Goal: Check status: Check status

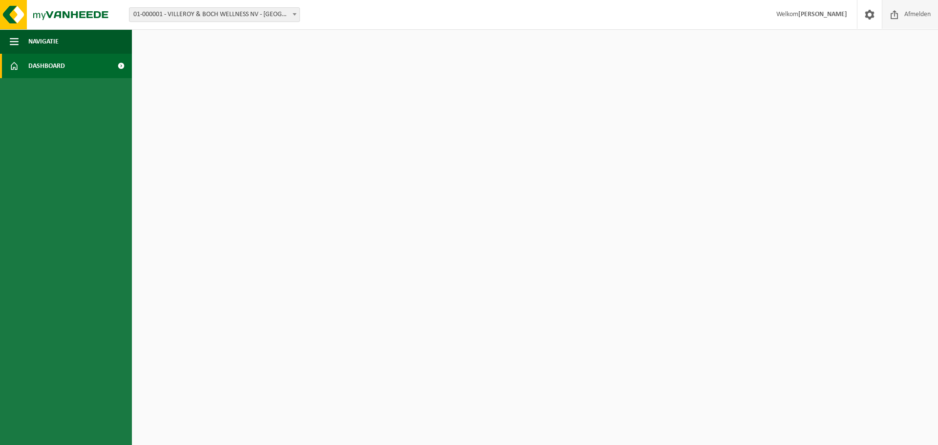
click at [908, 15] on span "Afmelden" at bounding box center [917, 14] width 31 height 29
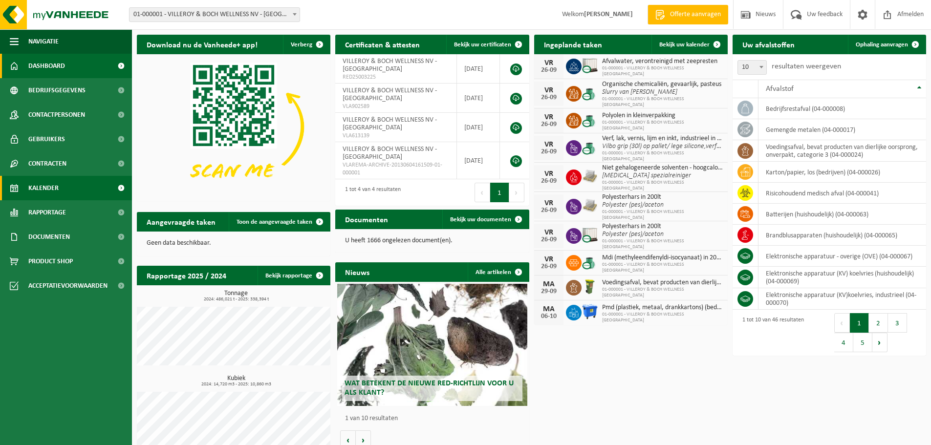
click at [40, 187] on span "Kalender" at bounding box center [43, 188] width 30 height 24
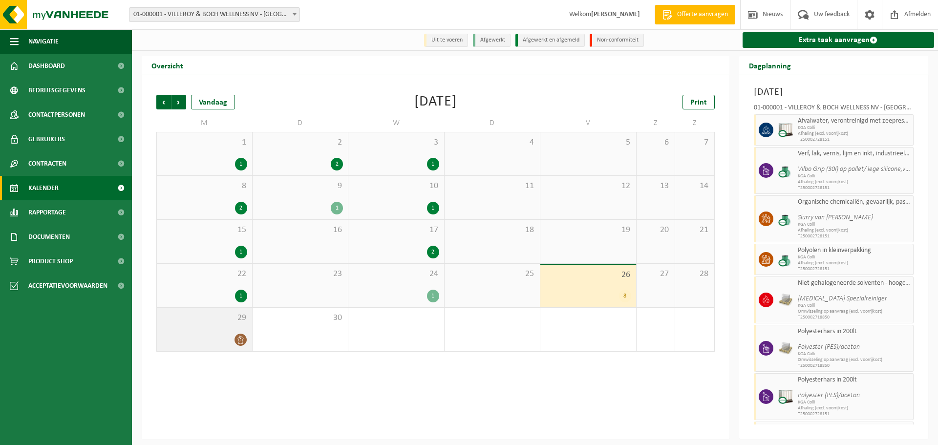
click at [231, 337] on div at bounding box center [205, 339] width 86 height 13
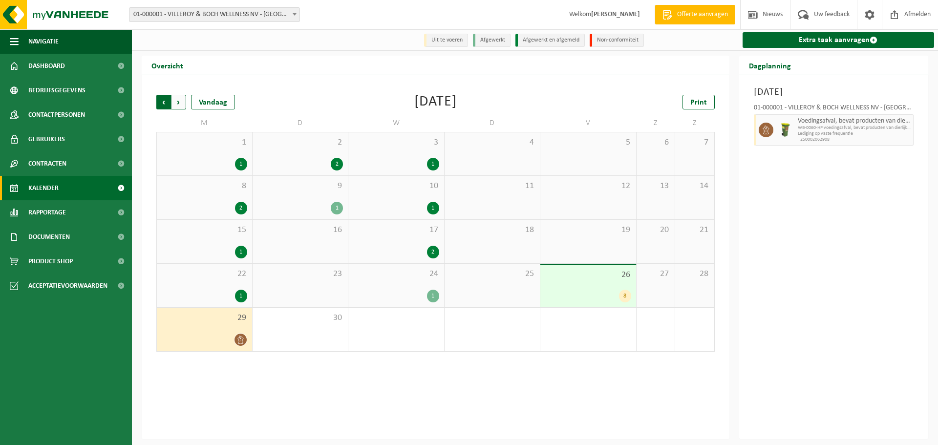
click at [183, 101] on span "Volgende" at bounding box center [178, 102] width 15 height 15
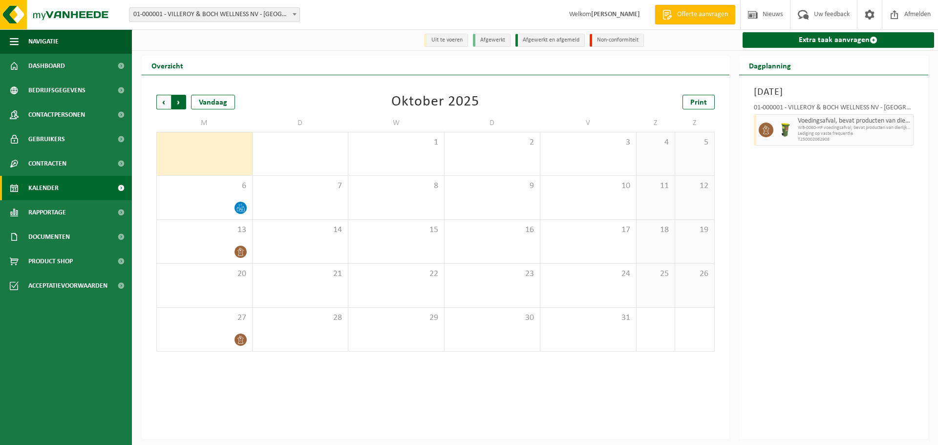
click at [161, 103] on span "Vorige" at bounding box center [163, 102] width 15 height 15
